Goal: Browse casually: Explore the website without a specific task or goal

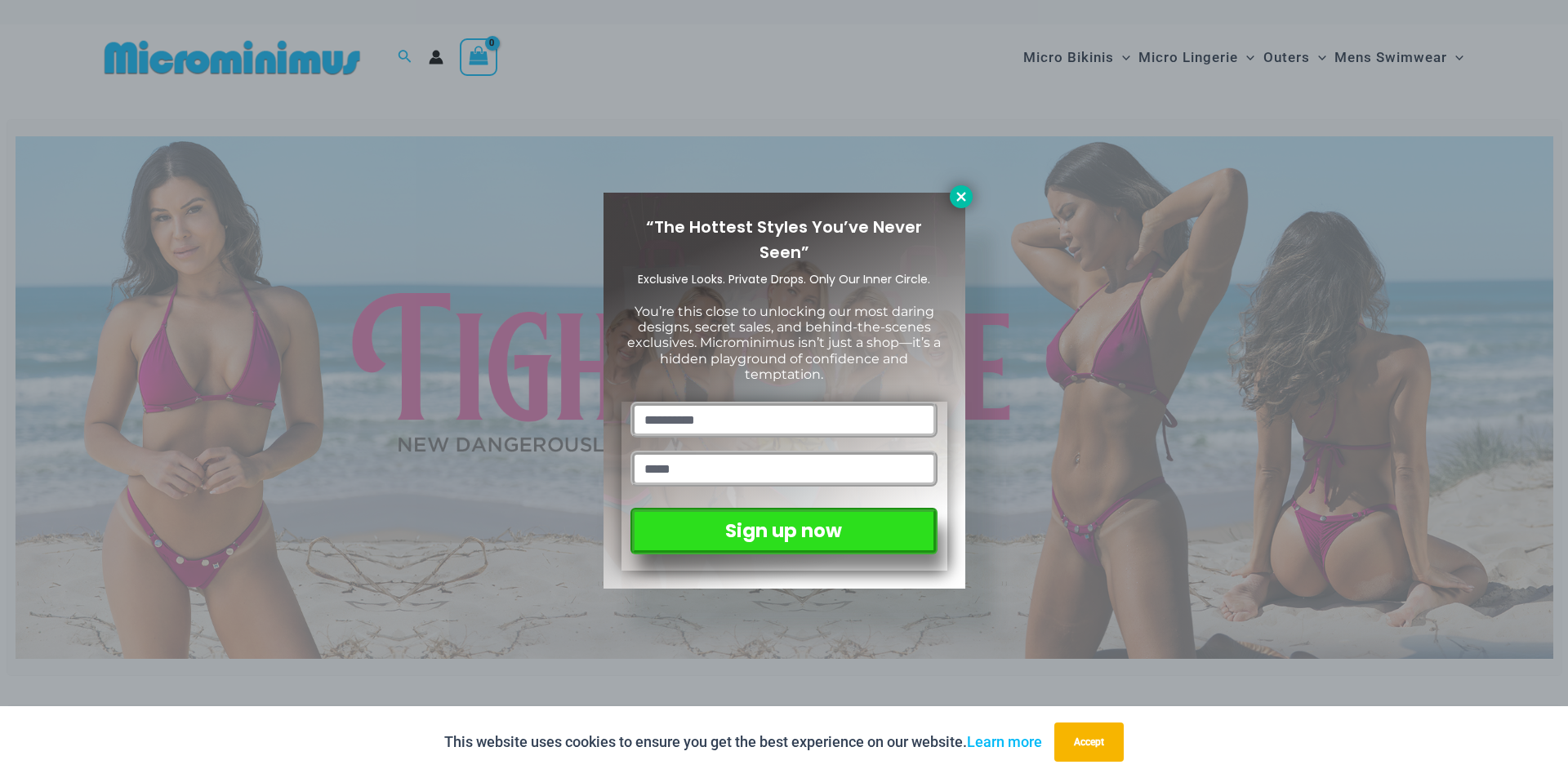
click at [956, 196] on icon at bounding box center [961, 197] width 14 height 14
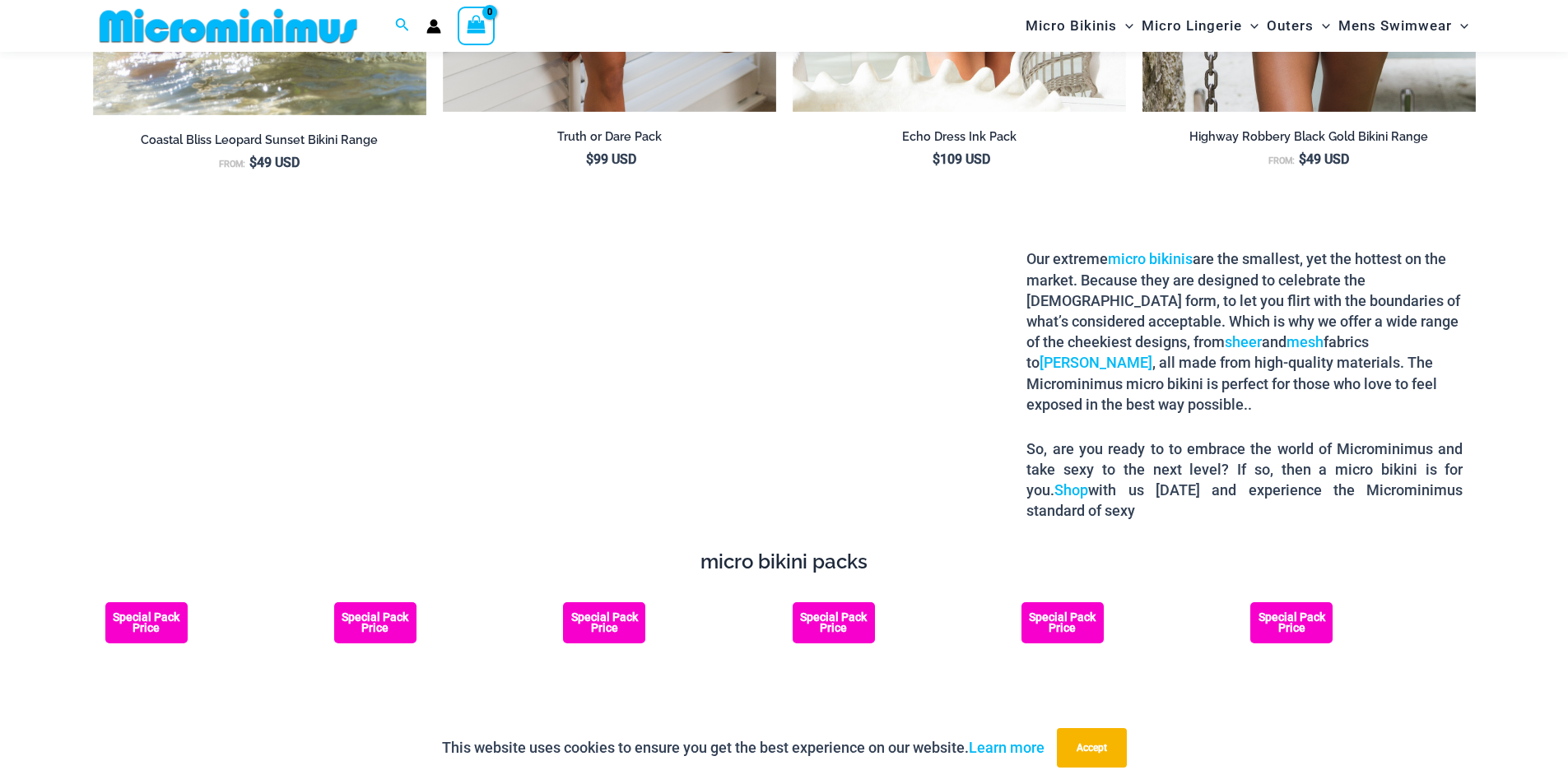
scroll to position [2948, 0]
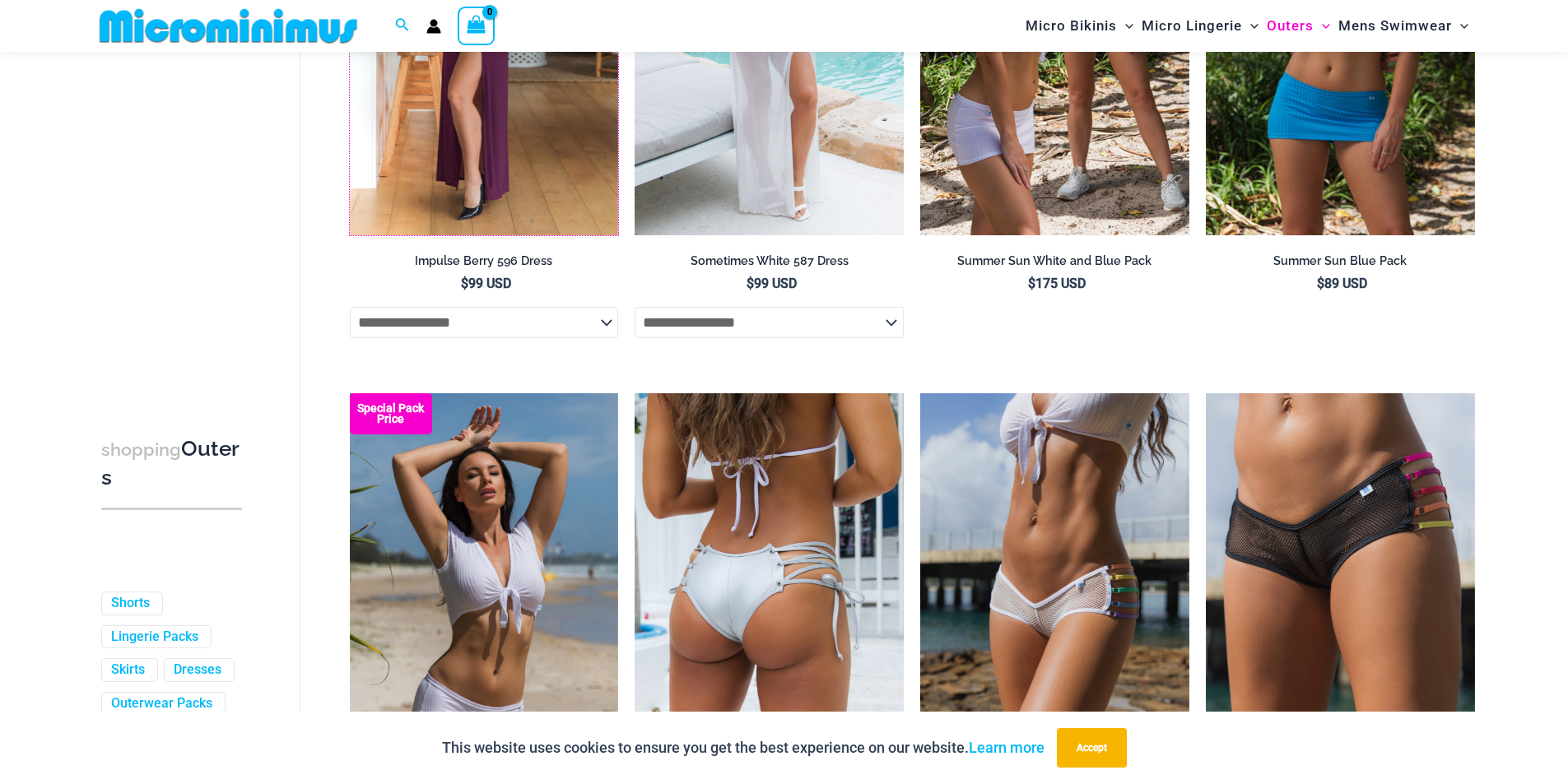
scroll to position [4099, 0]
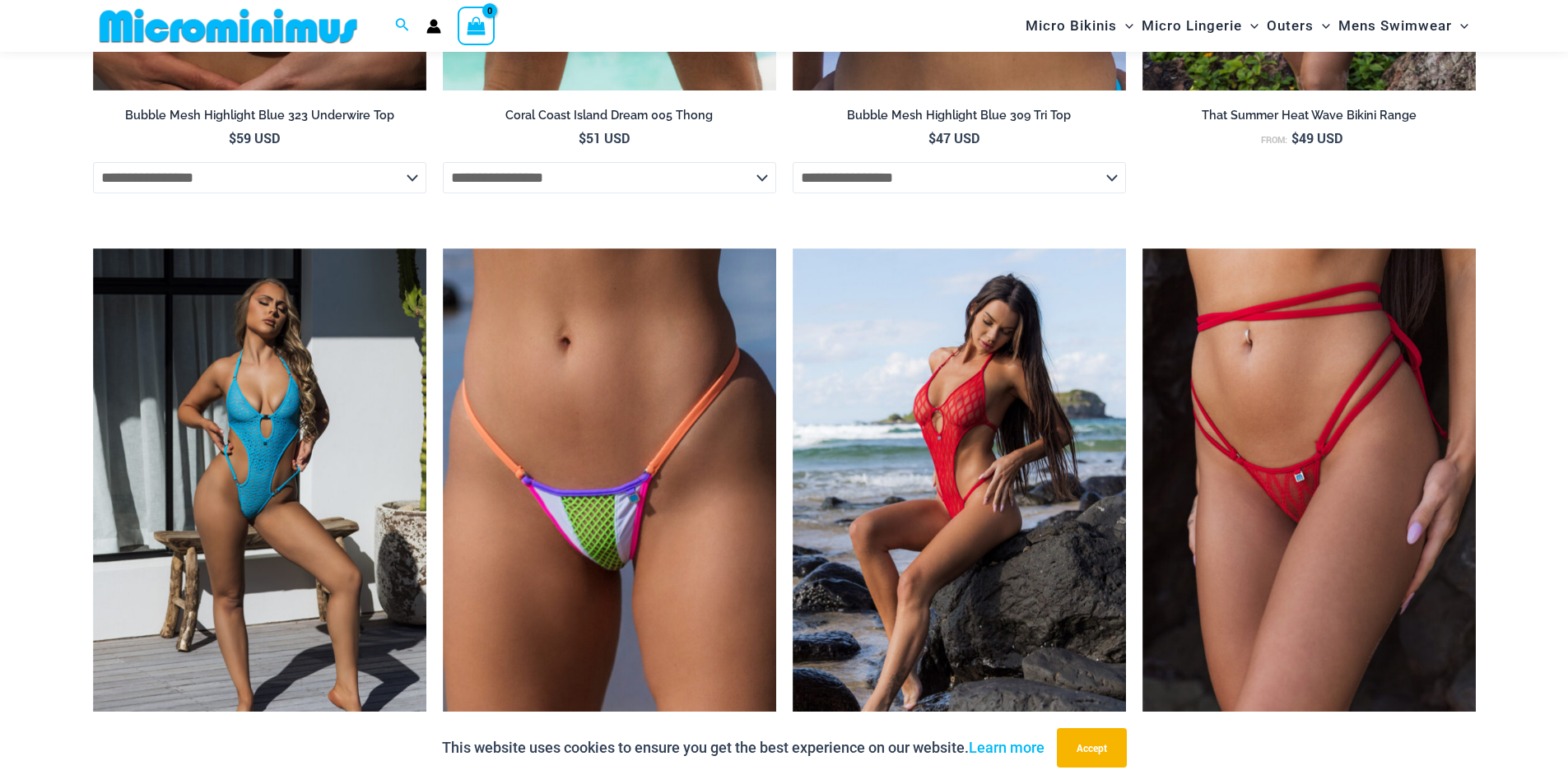
scroll to position [2700, 0]
